Goal: Navigation & Orientation: Find specific page/section

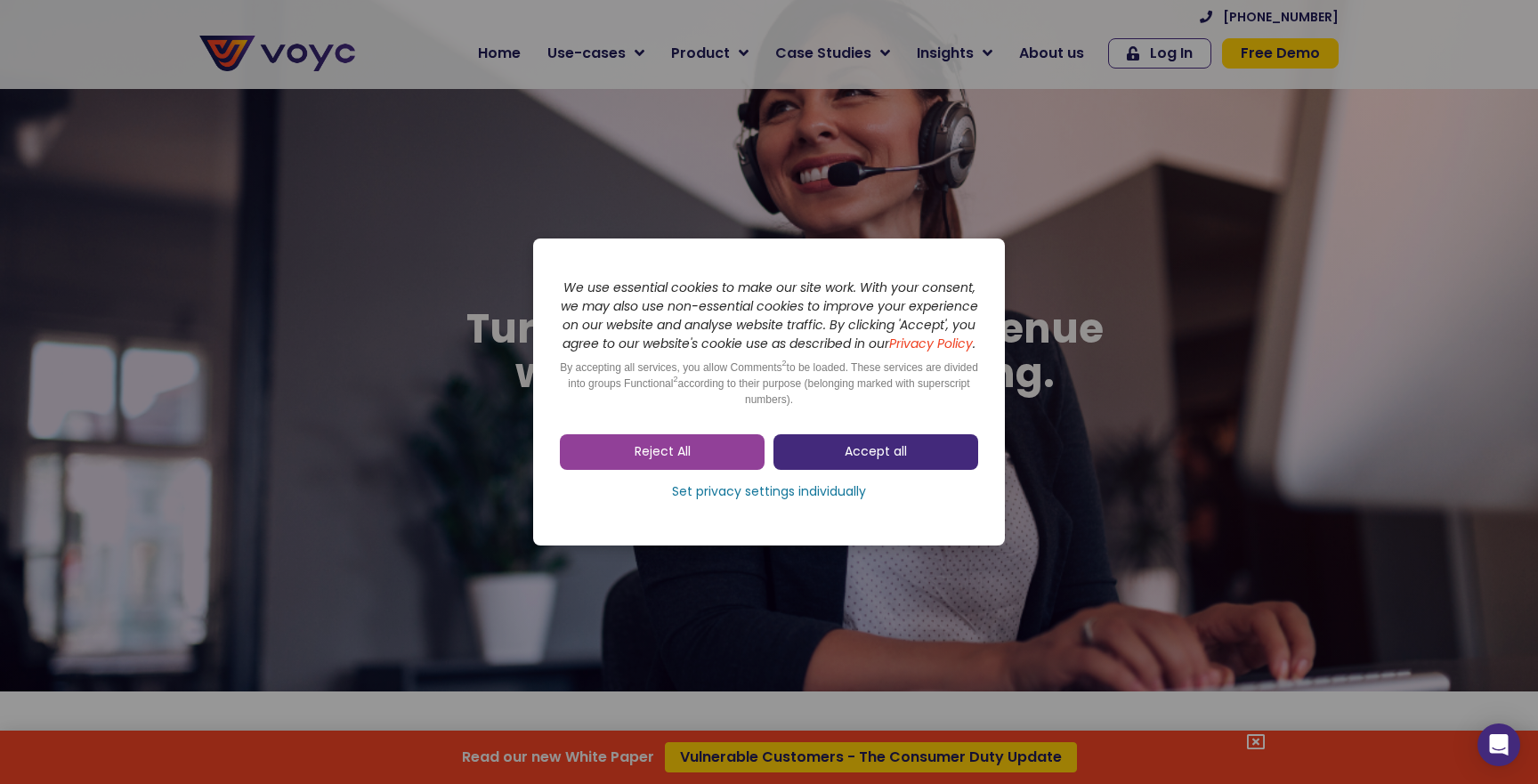
click at [850, 470] on link "Accept all" at bounding box center [876, 452] width 205 height 36
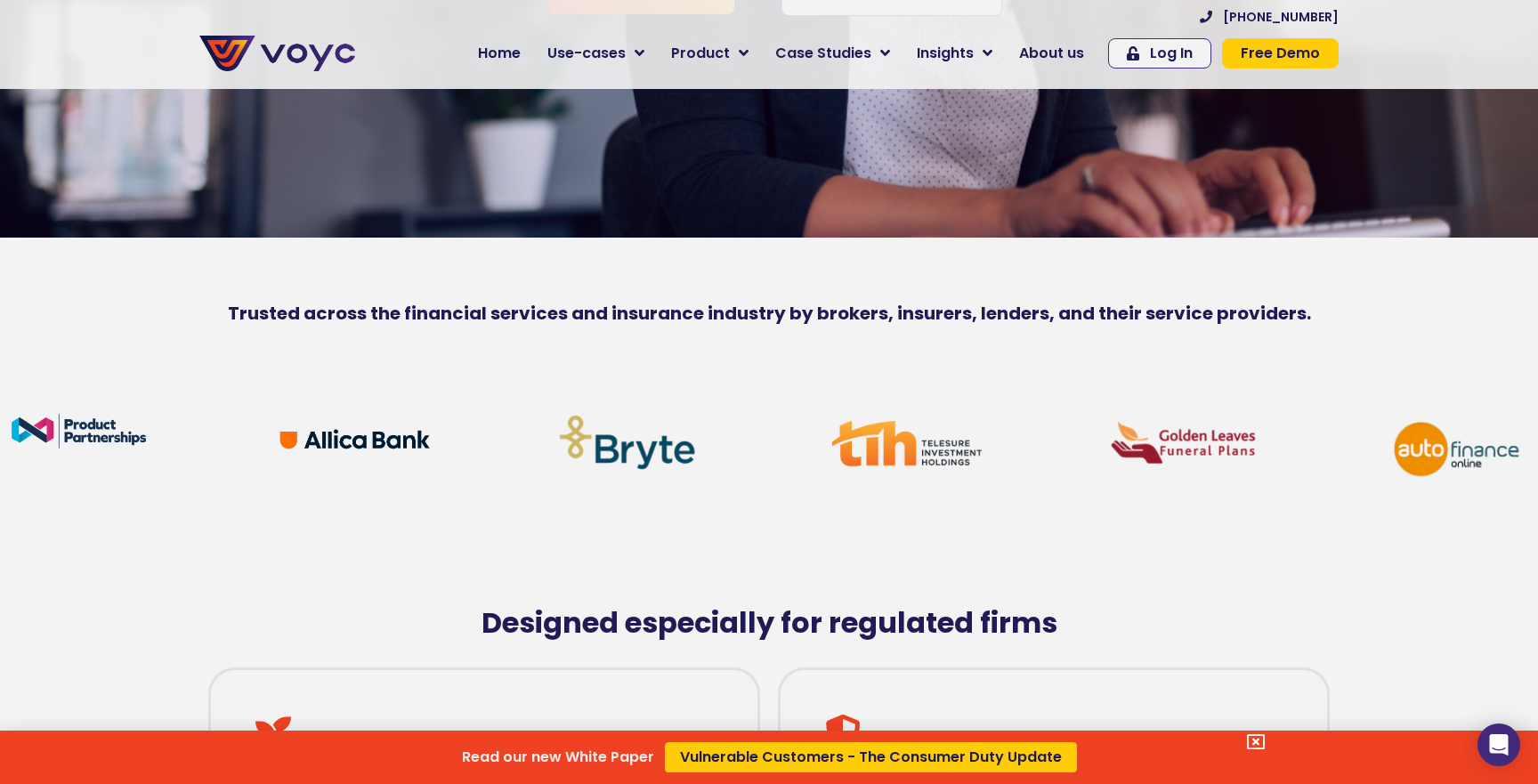
scroll to position [458, 0]
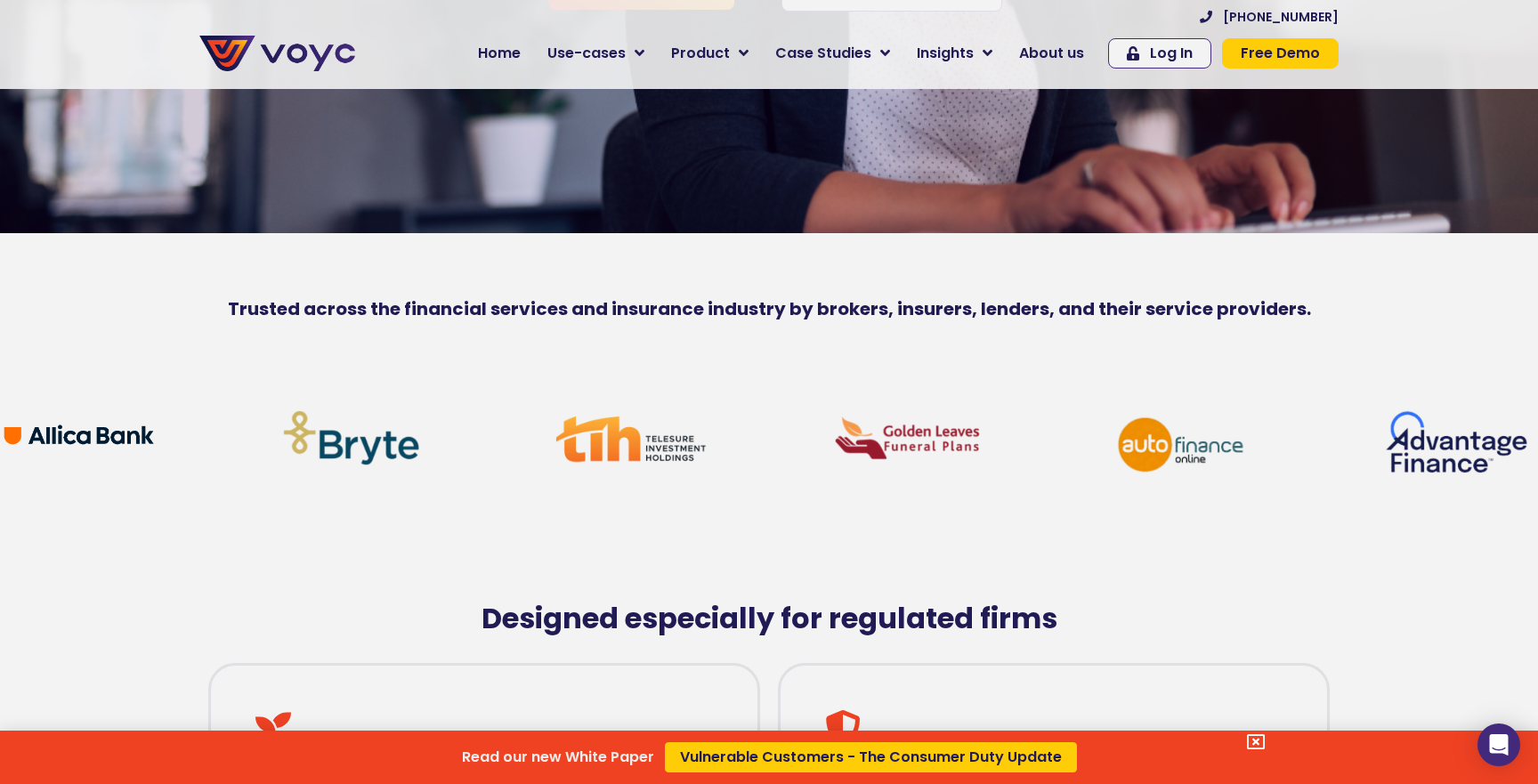
click at [635, 48] on div "Read our new White Paper Vulnerable Customers - The Consumer Duty Update" at bounding box center [769, 392] width 1538 height 784
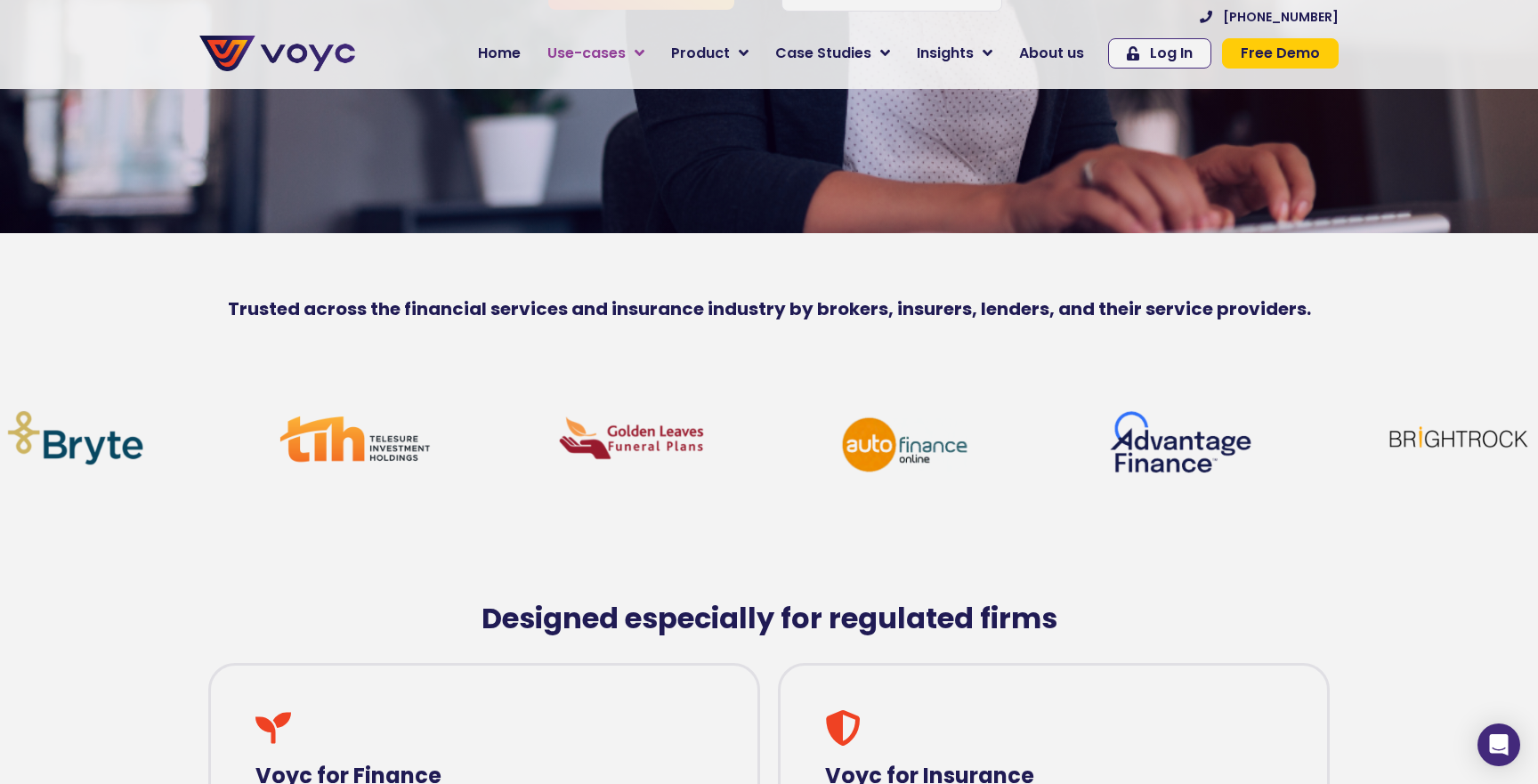
click at [644, 57] on icon at bounding box center [639, 54] width 10 height 16
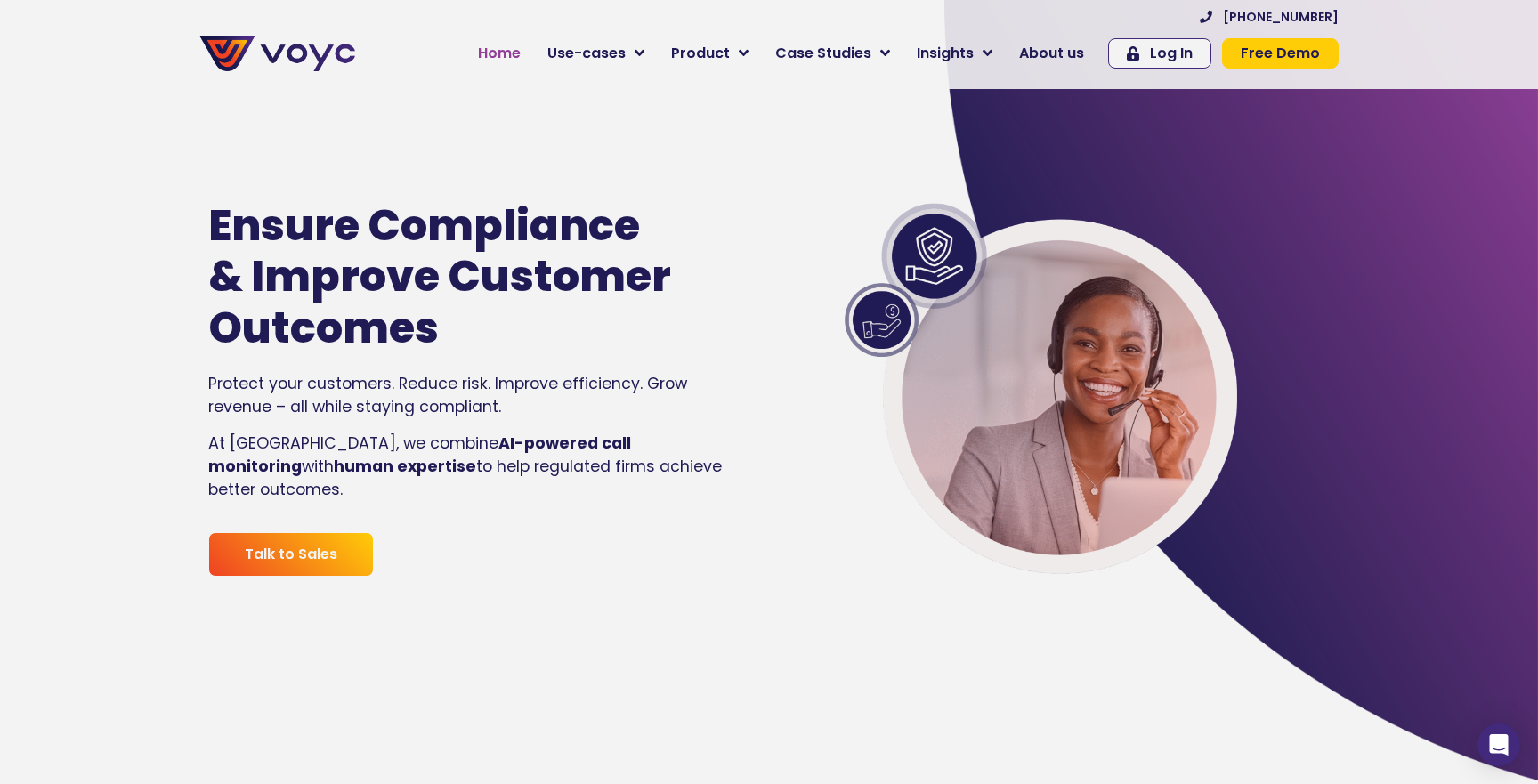
click at [518, 61] on span "Home" at bounding box center [500, 54] width 43 height 22
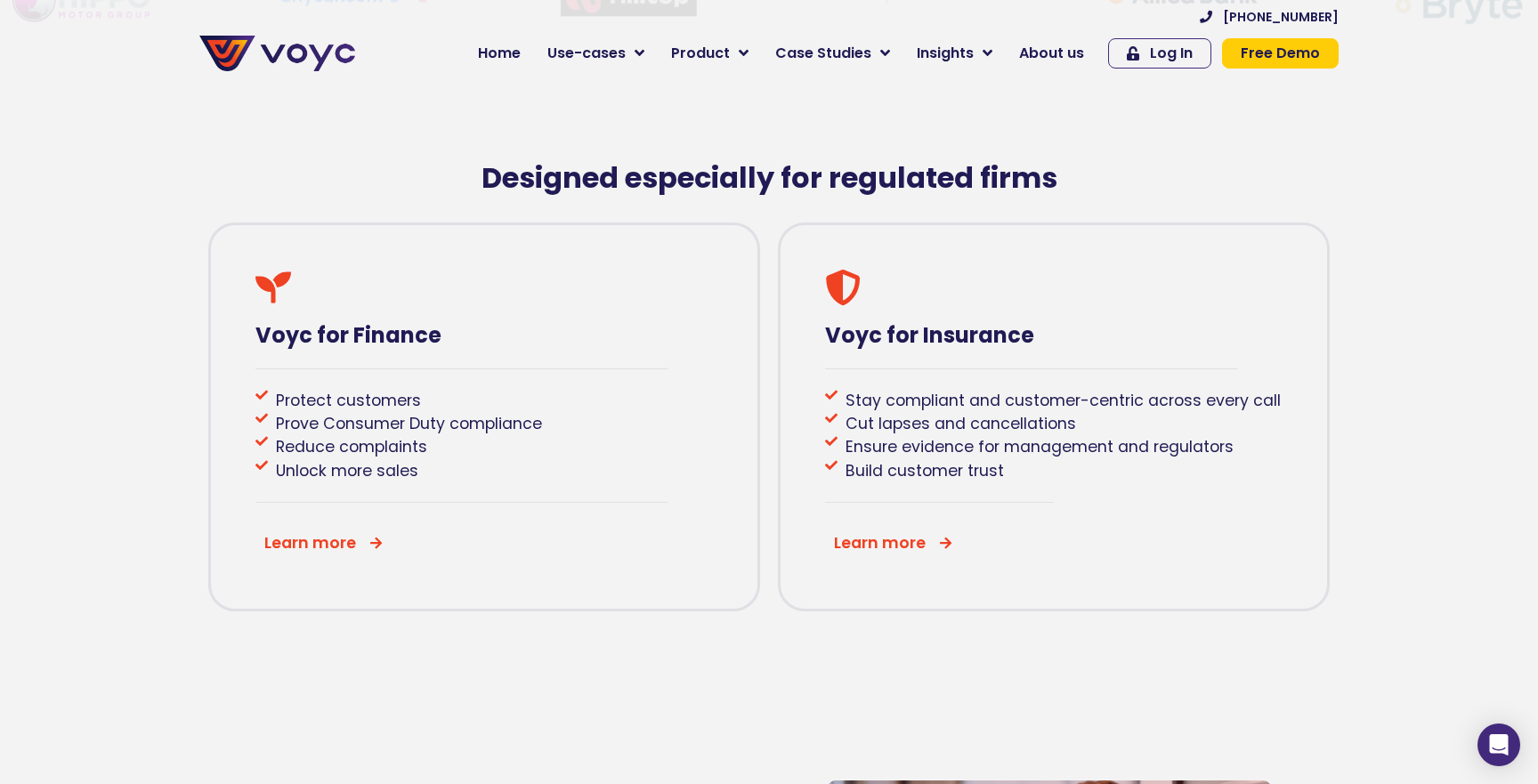
scroll to position [919, 0]
